Goal: Find contact information: Find contact information

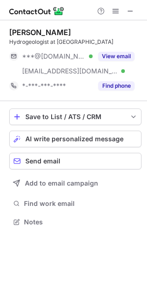
scroll to position [215, 147]
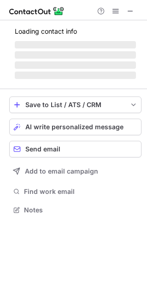
scroll to position [201, 147]
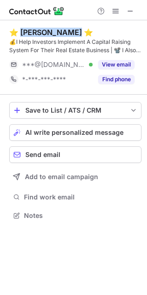
drag, startPoint x: 22, startPoint y: 32, endPoint x: 74, endPoint y: 33, distance: 51.8
click at [74, 33] on div "⭐ Serena Holmes ⭐" at bounding box center [51, 32] width 84 height 9
copy div "Serena Holmes"
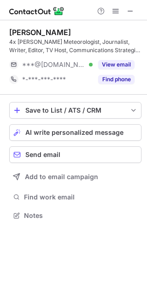
scroll to position [209, 147]
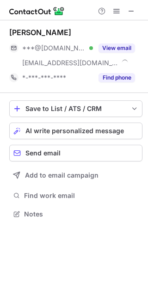
scroll to position [207, 148]
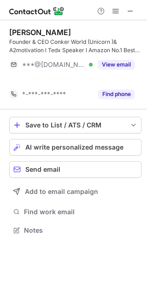
scroll to position [209, 147]
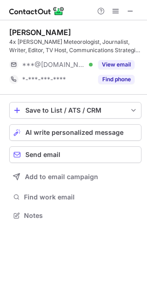
scroll to position [209, 147]
